Goal: Find specific page/section: Find specific page/section

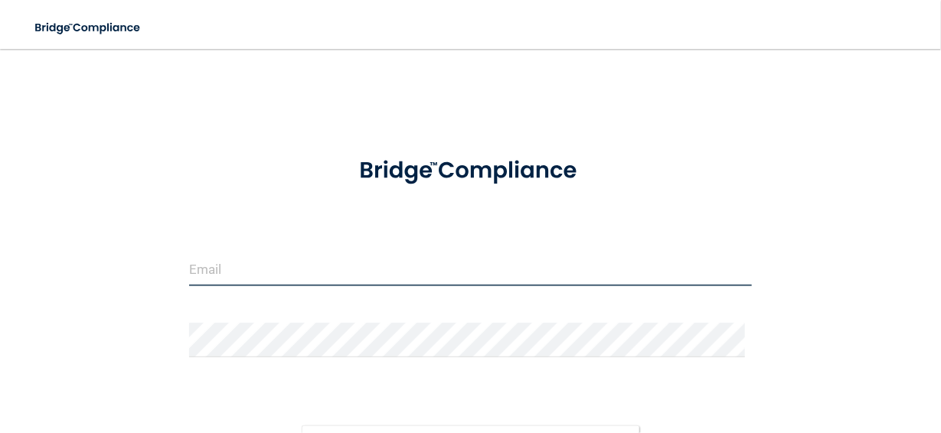
click at [270, 263] on input "email" at bounding box center [470, 269] width 563 height 34
type input "[EMAIL_ADDRESS][DOMAIN_NAME]"
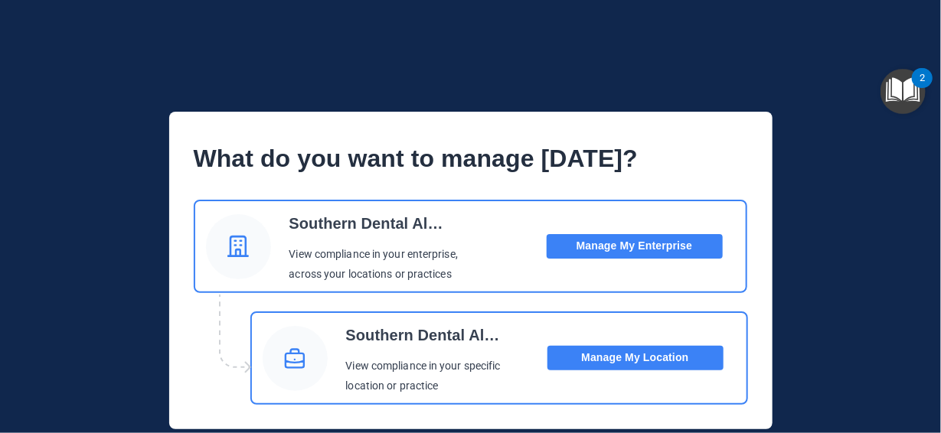
click at [634, 355] on button "Manage My Location" at bounding box center [636, 358] width 176 height 25
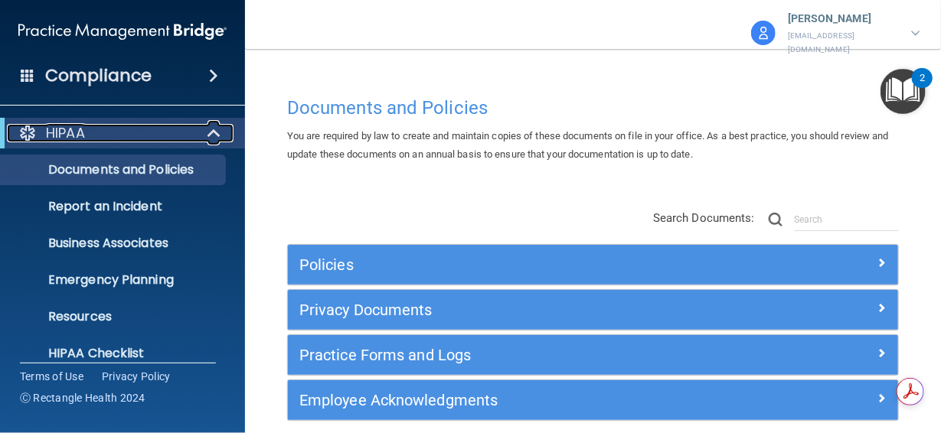
click at [211, 132] on span at bounding box center [215, 133] width 13 height 18
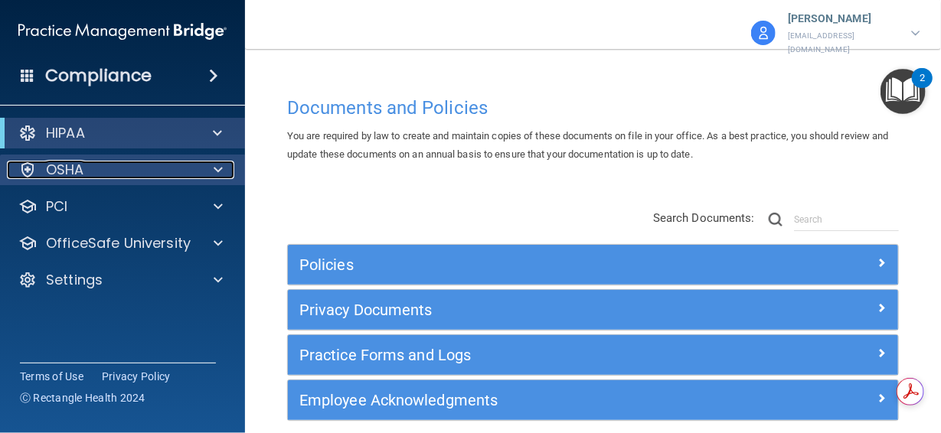
click at [211, 172] on div at bounding box center [216, 170] width 38 height 18
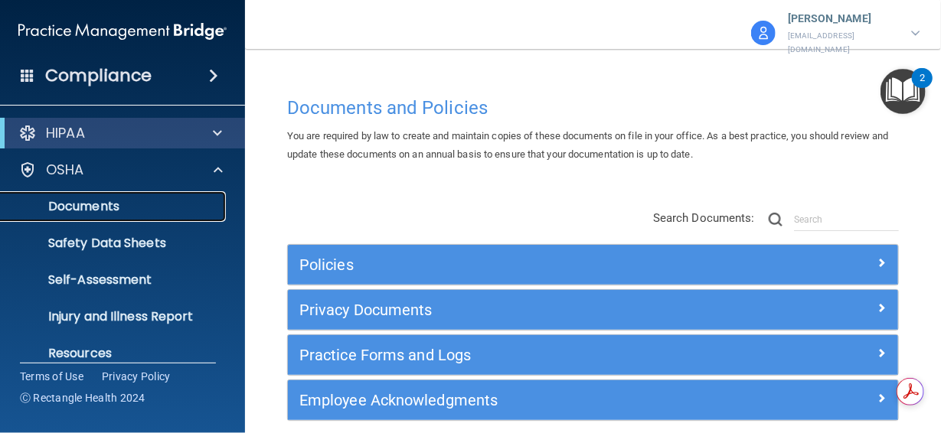
click at [69, 204] on p "Documents" at bounding box center [114, 206] width 209 height 15
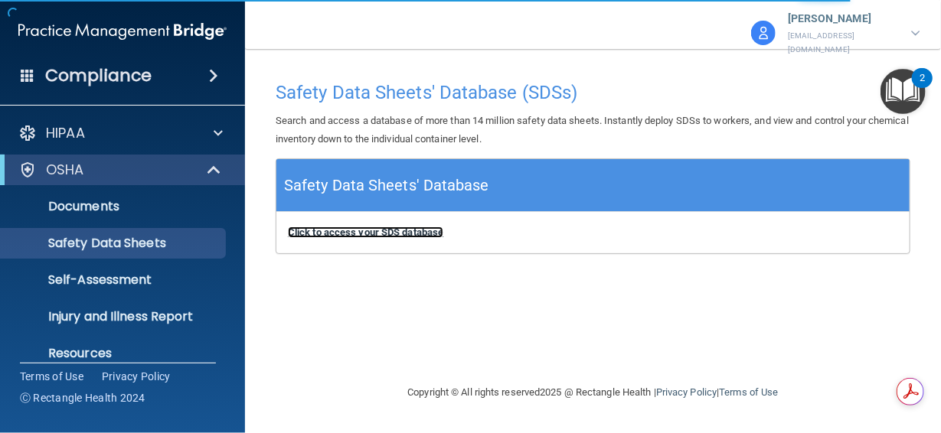
click at [378, 227] on b "Click to access your SDS database" at bounding box center [365, 232] width 155 height 11
